Goal: Contribute content: Contribute content

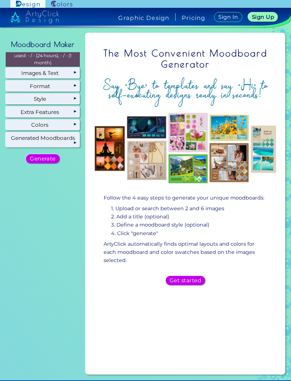
scroll to position [23, 0]
click at [194, 277] on h5 "Get started" at bounding box center [186, 279] width 32 height 5
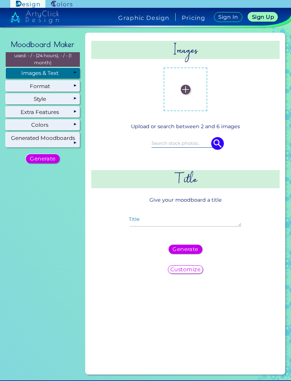
click at [185, 84] on img at bounding box center [186, 89] width 10 height 10
click at [0, 0] on input "file" at bounding box center [0, 0] width 0 height 0
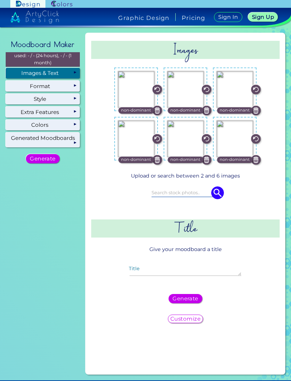
click at [182, 267] on textarea "Title" at bounding box center [184, 271] width 111 height 9
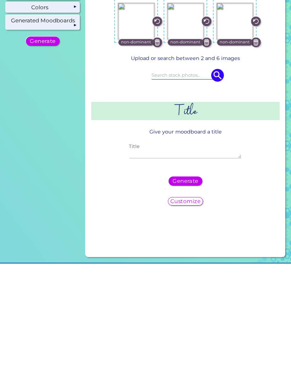
click at [167, 267] on textarea "Title" at bounding box center [184, 271] width 111 height 9
paste textarea "Dr. Morounkeji "Keji" [PERSON_NAME] ([PERSON_NAME]’s mother)"
click at [148, 267] on textarea "Dr. Morounkeji "Keji" [PERSON_NAME] ([PERSON_NAME]’s mother)" at bounding box center [184, 271] width 111 height 9
type textarea "Dr. [PERSON_NAME] "[PERSON_NAME]" [PERSON_NAME] ([PERSON_NAME] mother)"
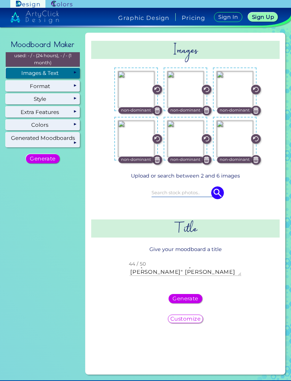
scroll to position [0, 0]
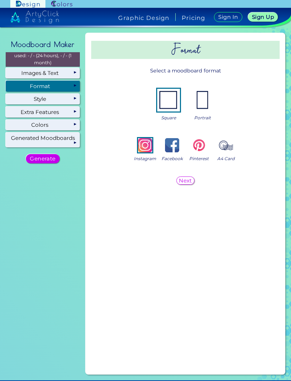
click at [188, 181] on h5 "Next" at bounding box center [185, 180] width 13 height 5
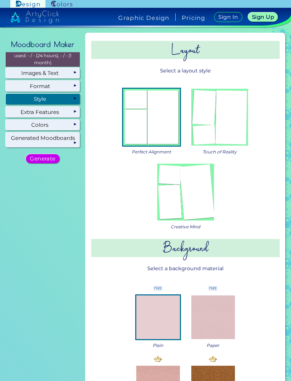
click at [194, 196] on img at bounding box center [185, 192] width 57 height 57
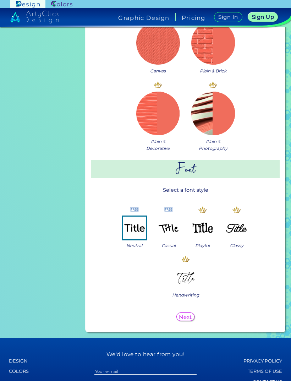
scroll to position [702, 0]
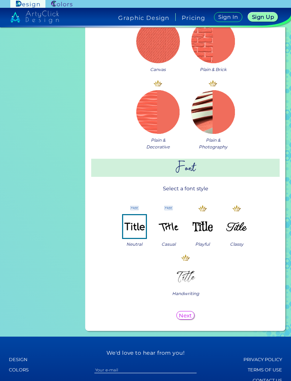
click at [192, 315] on div "Next" at bounding box center [185, 315] width 18 height 9
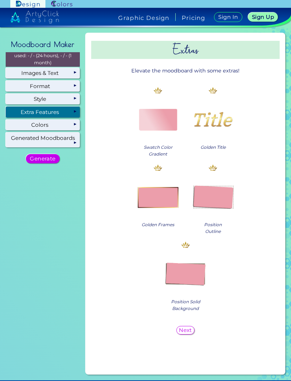
click at [172, 194] on img at bounding box center [158, 197] width 44 height 44
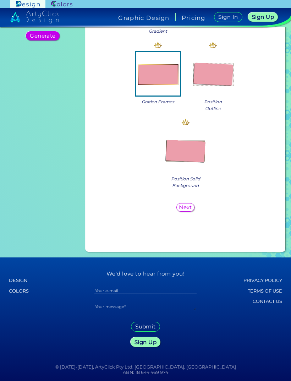
scroll to position [127, 0]
click at [189, 204] on h5 "Next" at bounding box center [185, 206] width 13 height 5
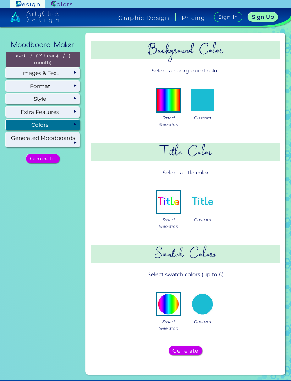
click at [205, 101] on img at bounding box center [202, 100] width 23 height 23
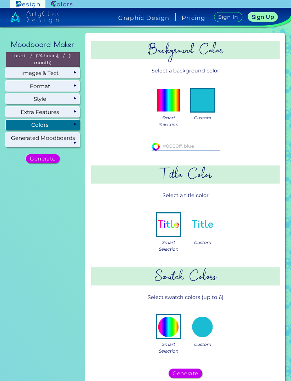
click at [204, 225] on img at bounding box center [202, 224] width 23 height 23
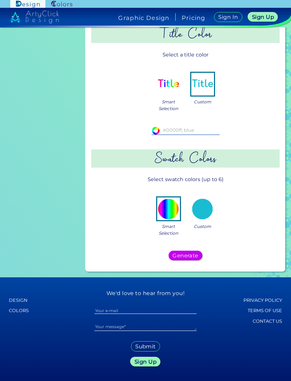
scroll to position [140, 0]
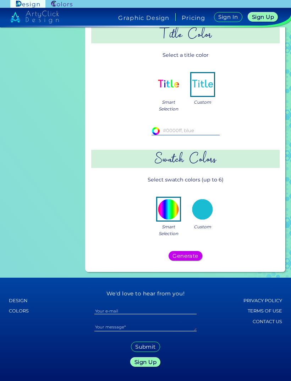
click at [206, 208] on img at bounding box center [202, 209] width 23 height 23
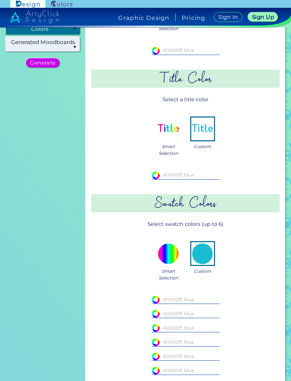
scroll to position [91, 0]
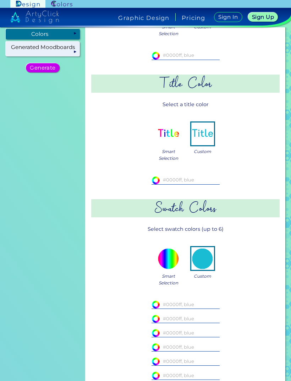
click at [190, 181] on input at bounding box center [185, 180] width 68 height 8
click at [178, 180] on input "#" at bounding box center [185, 180] width 68 height 8
paste input "F63A3A"
type input "#F63A3A"
click at [251, 170] on div "#ffffff #F63A3A" at bounding box center [186, 180] width 170 height 20
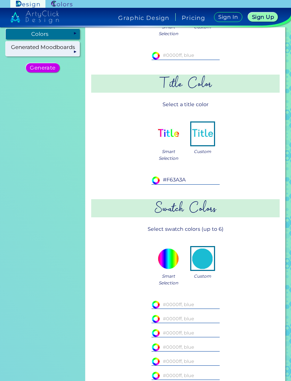
type input "#f63a3a"
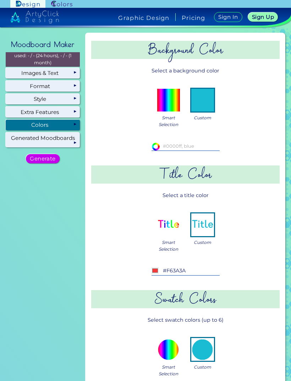
scroll to position [0, 0]
click at [186, 143] on input at bounding box center [185, 146] width 68 height 8
click at [182, 145] on input "#" at bounding box center [185, 146] width 68 height 8
paste input "A34039"
type input "#A34039"
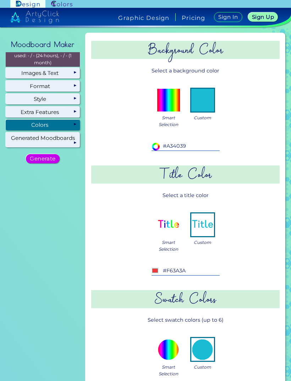
click at [256, 126] on div "Smart Selection Custom" at bounding box center [186, 106] width 170 height 53
type input "#a34039"
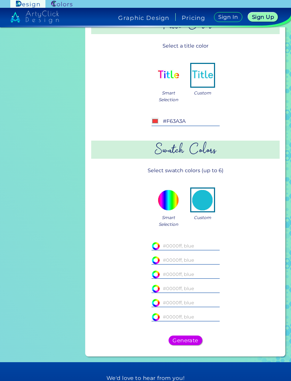
scroll to position [160, 0]
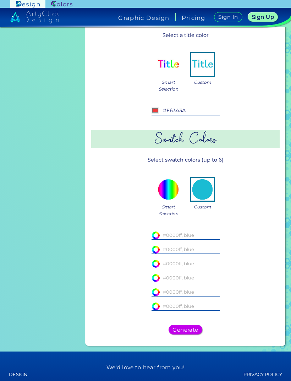
click at [181, 235] on input at bounding box center [185, 235] width 68 height 8
click at [180, 233] on input "#" at bounding box center [185, 235] width 68 height 8
paste input "1C1B1F"
type input "#1C1B1F"
click at [252, 207] on div "Smart Selection Custom" at bounding box center [186, 195] width 170 height 53
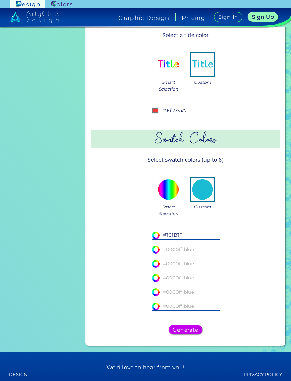
type input "#1c1b1f"
click at [195, 247] on input at bounding box center [185, 249] width 68 height 8
click at [182, 247] on input at bounding box center [185, 249] width 68 height 8
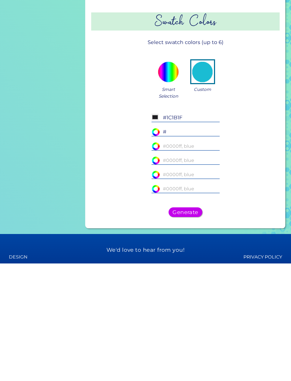
click at [180, 245] on input "#" at bounding box center [185, 249] width 68 height 8
paste input "2F3C88"
type input "#2F3C88"
click at [256, 225] on div "#1c1b1f #1C1B1F #ffffff #2F3C88" at bounding box center [186, 270] width 170 height 91
type input "#2f3c88"
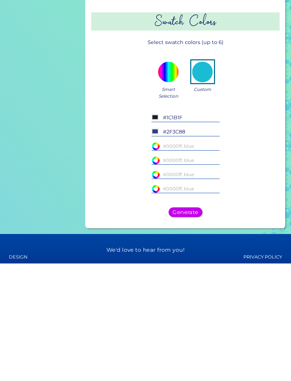
scroll to position [23, 0]
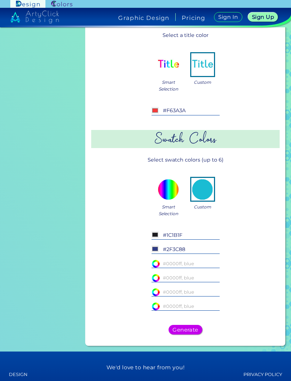
click at [181, 259] on input at bounding box center [185, 263] width 68 height 8
click at [179, 259] on input "#" at bounding box center [185, 263] width 68 height 8
paste input "6A4A3C"
type input "#6A4A3C"
click at [246, 196] on div "Smart Selection Custom" at bounding box center [186, 195] width 170 height 53
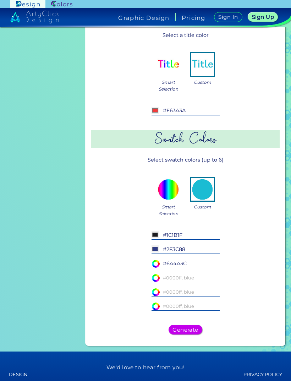
type input "#6a4a3c"
click at [182, 288] on input at bounding box center [185, 292] width 68 height 8
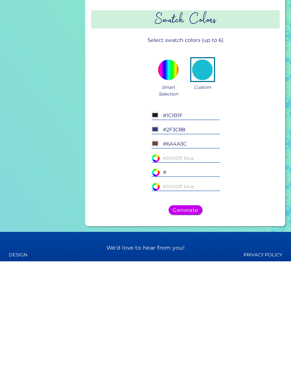
click at [184, 288] on input "#" at bounding box center [185, 292] width 68 height 8
paste input "B6935D"
type input "#B6935D"
click at [253, 225] on div "#1c1b1f #1C1B1F #2f3c88 #2F3C88" at bounding box center [186, 270] width 170 height 91
type input "#b6935d"
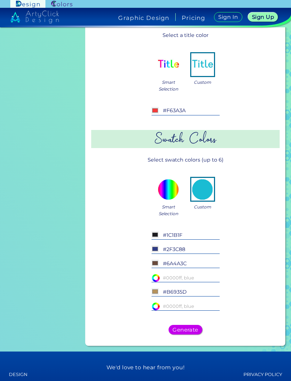
click at [186, 274] on input at bounding box center [185, 278] width 68 height 8
click at [182, 274] on input "#" at bounding box center [185, 278] width 68 height 8
paste input "E6E1D9"
type input "#E6E1D9"
click at [256, 192] on div "Smart Selection Custom" at bounding box center [186, 195] width 170 height 53
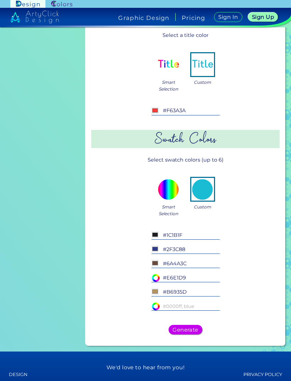
type input "#e6e1d9"
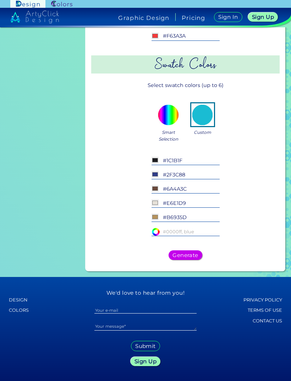
scroll to position [234, 0]
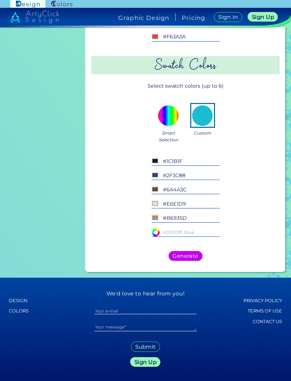
click at [193, 253] on h5 "Generate" at bounding box center [185, 255] width 26 height 5
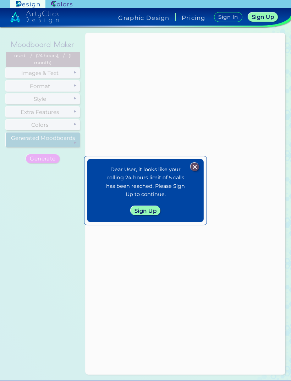
click at [197, 162] on img at bounding box center [195, 166] width 9 height 9
